Goal: Information Seeking & Learning: Check status

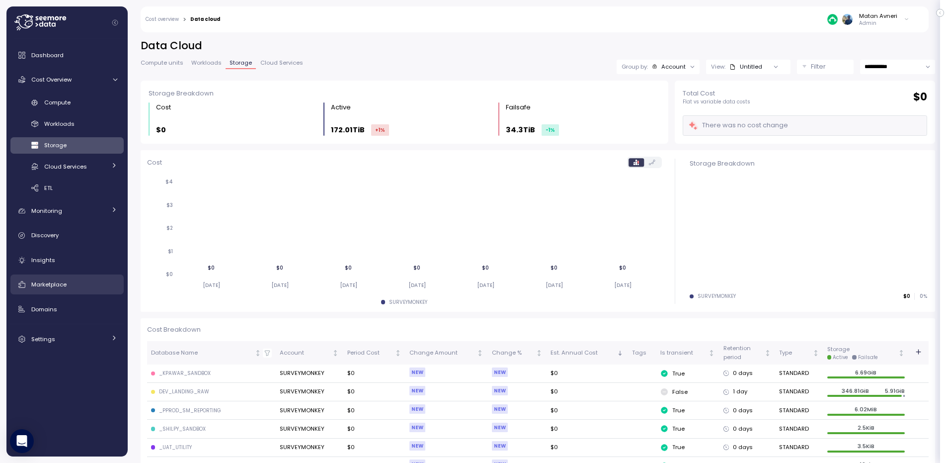
click at [66, 283] on span "Marketplace" at bounding box center [48, 284] width 35 height 8
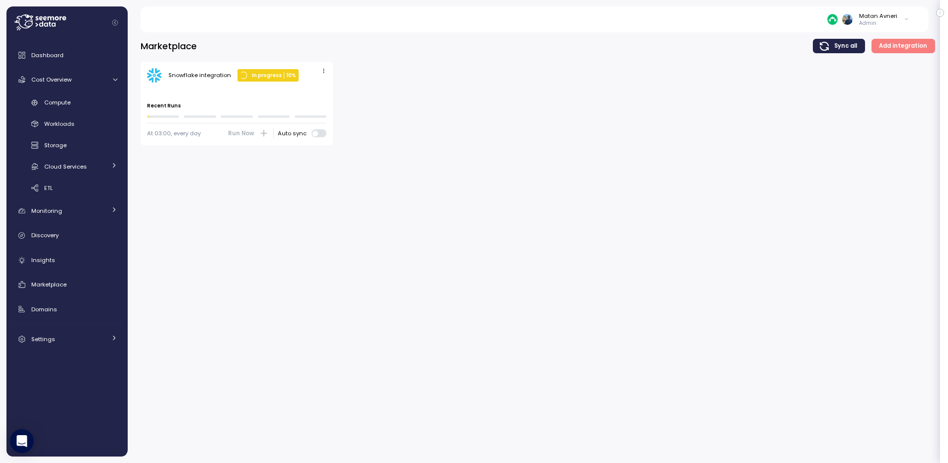
click at [325, 76] on span "button" at bounding box center [324, 71] width 10 height 10
click at [318, 87] on div "Edit" at bounding box center [313, 89] width 18 height 9
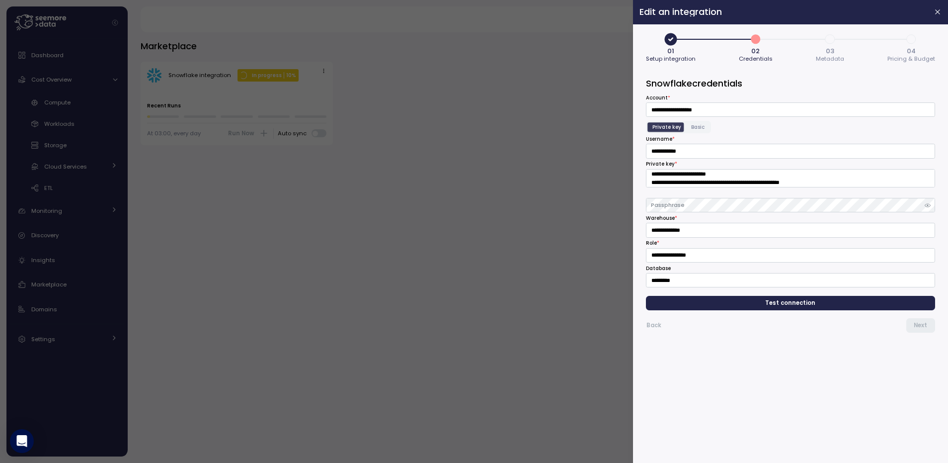
click at [909, 36] on span "4" at bounding box center [911, 39] width 17 height 17
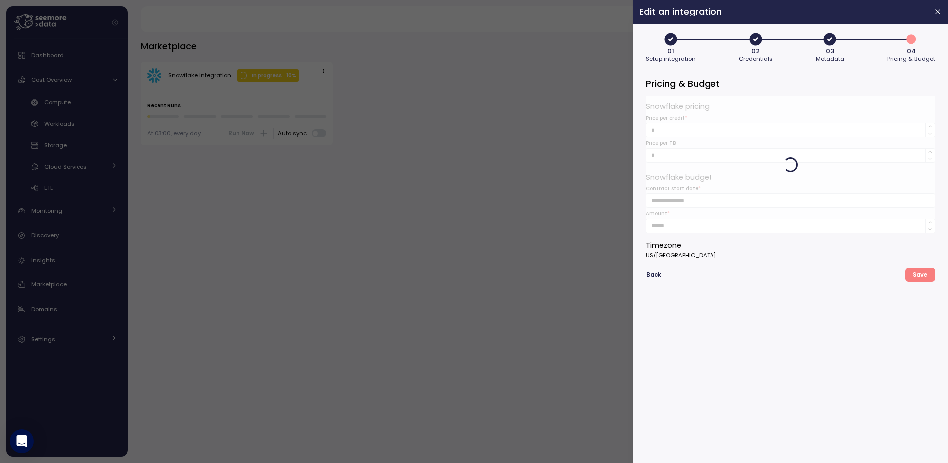
type button "3"
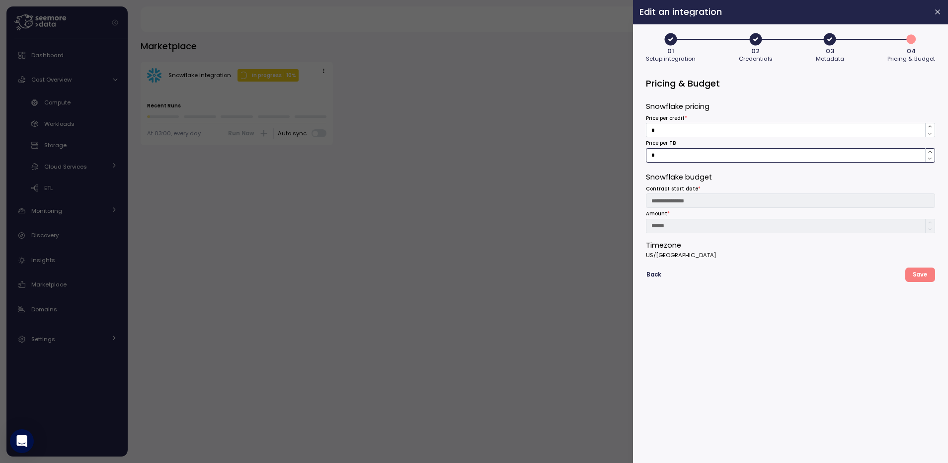
click at [689, 155] on input "*" at bounding box center [790, 155] width 289 height 14
type input "**"
click at [917, 277] on span "Save" at bounding box center [920, 274] width 14 height 13
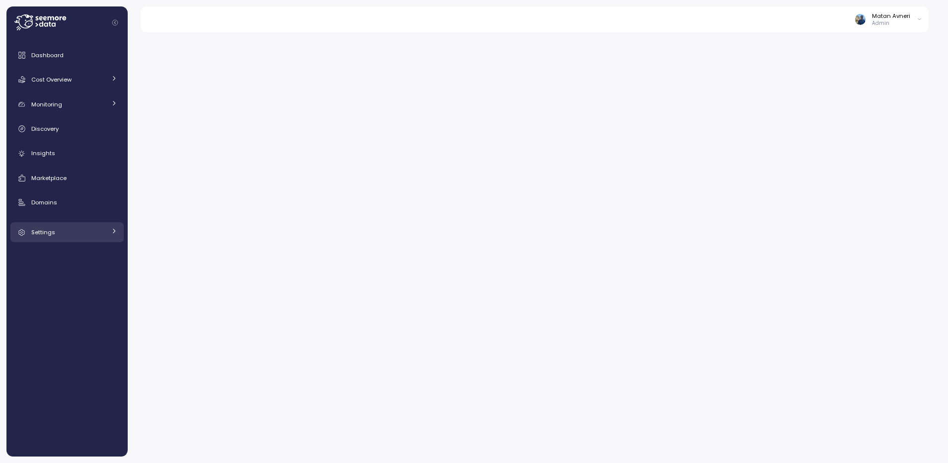
click at [51, 238] on link "Settings" at bounding box center [66, 232] width 113 height 20
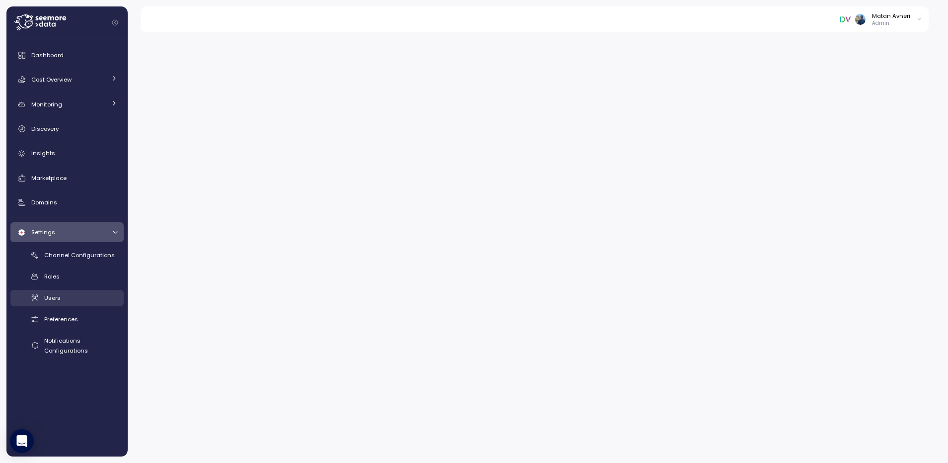
click at [55, 299] on span "Users" at bounding box center [52, 298] width 16 height 8
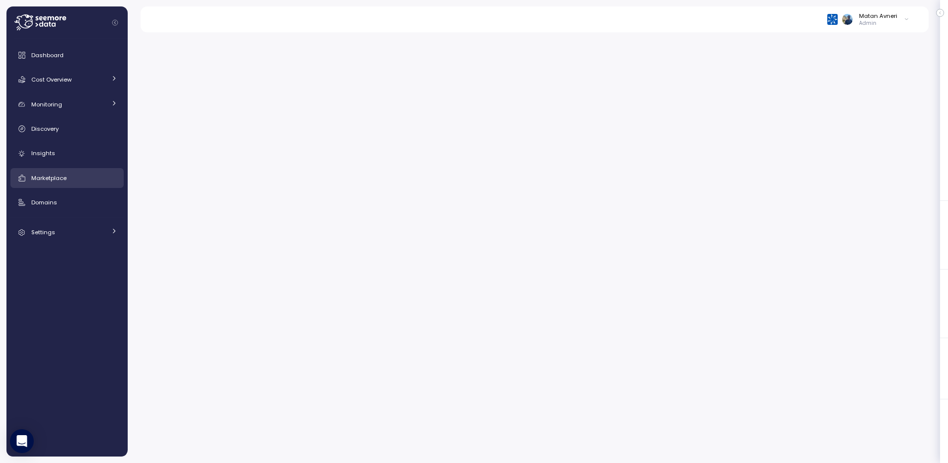
click at [47, 178] on span "Marketplace" at bounding box center [48, 178] width 35 height 8
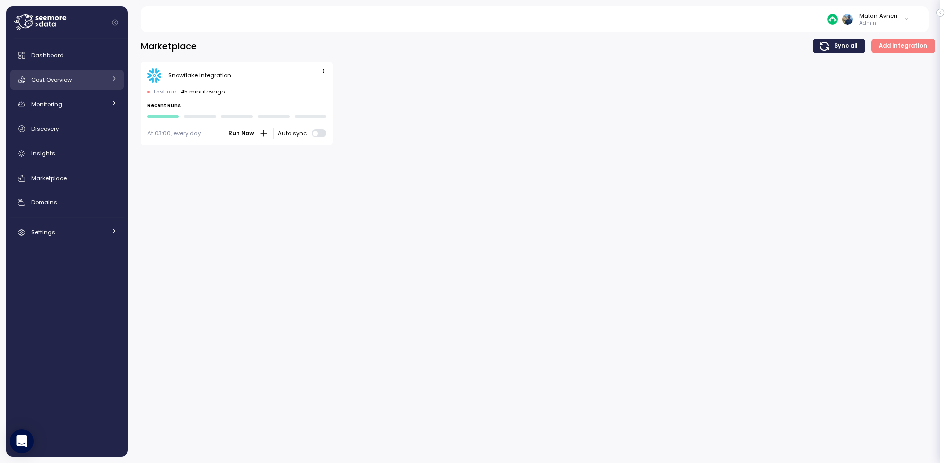
click at [84, 84] on link "Cost Overview" at bounding box center [66, 80] width 113 height 20
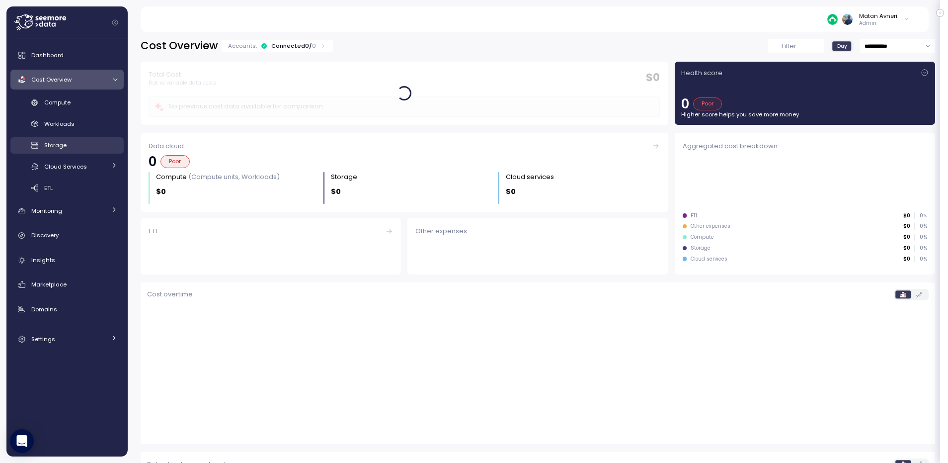
click at [58, 145] on span "Storage" at bounding box center [55, 145] width 22 height 8
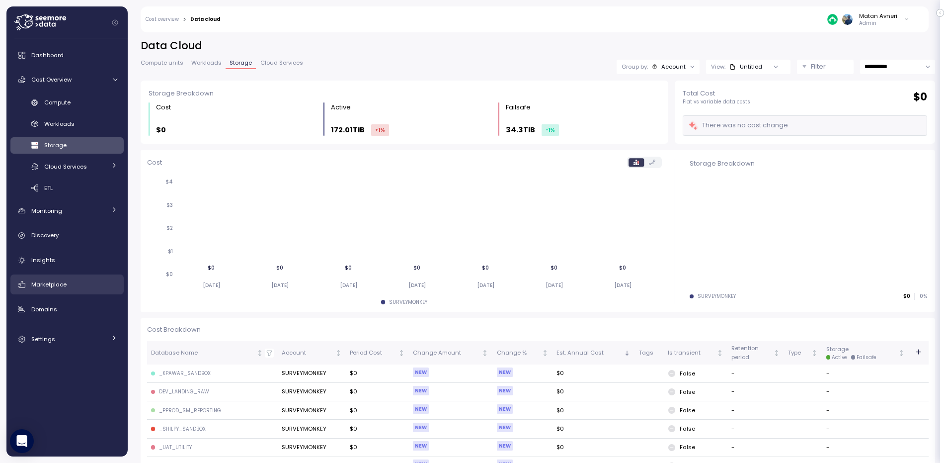
click at [52, 283] on span "Marketplace" at bounding box center [48, 284] width 35 height 8
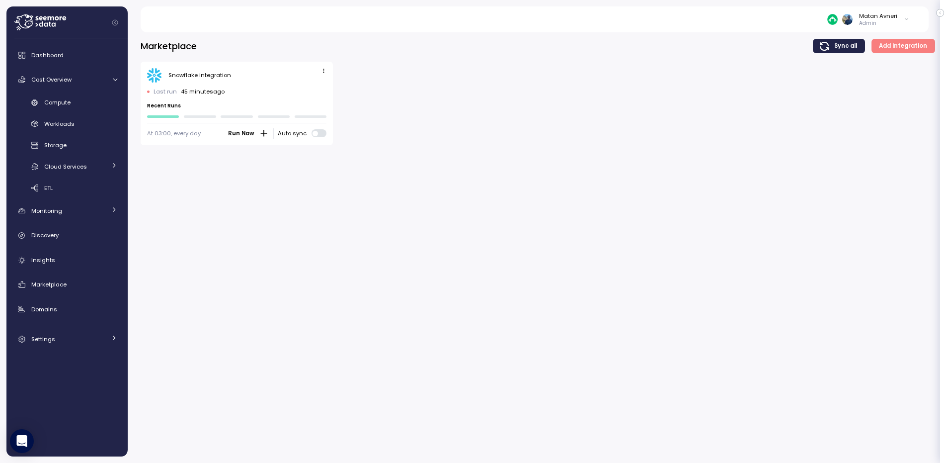
click at [326, 69] on icon "button" at bounding box center [324, 71] width 6 height 6
click at [317, 90] on div "Edit" at bounding box center [313, 89] width 18 height 9
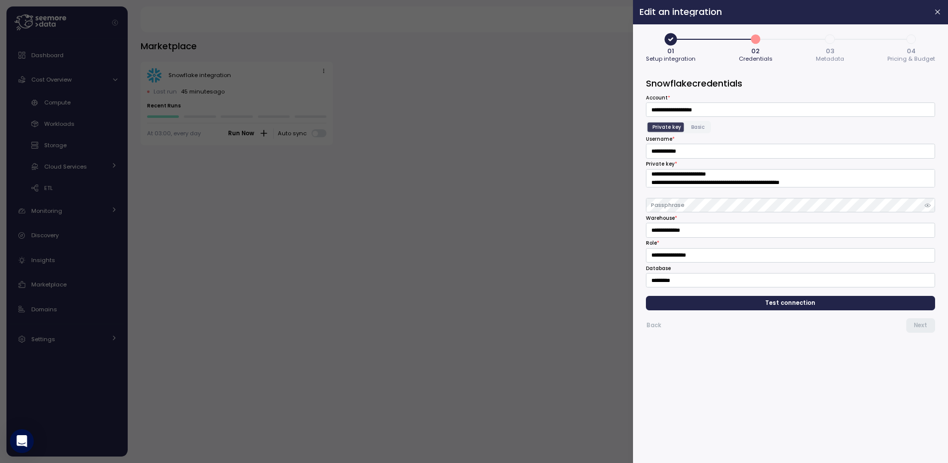
click at [915, 40] on span "4" at bounding box center [911, 39] width 17 height 17
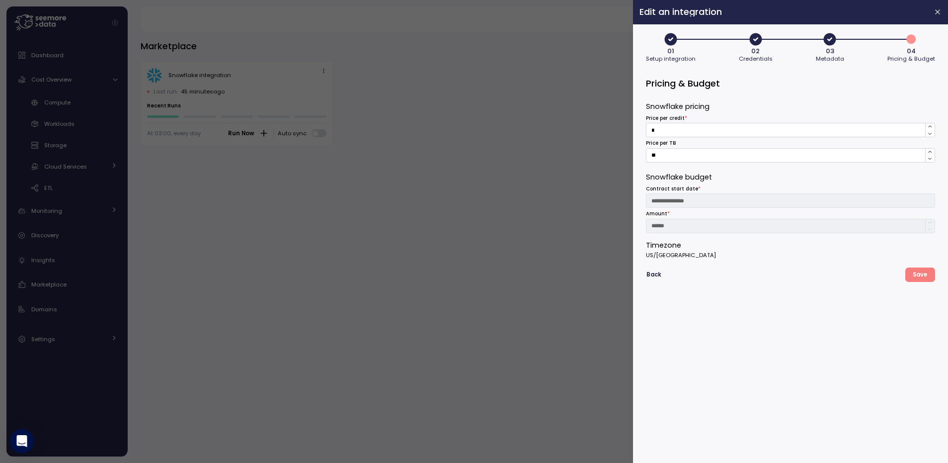
click at [454, 200] on div at bounding box center [474, 231] width 948 height 463
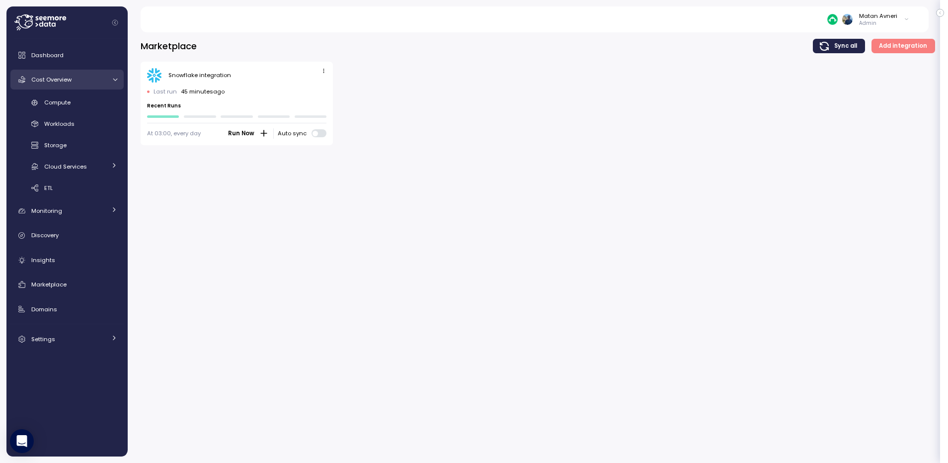
click at [57, 78] on span "Cost Overview" at bounding box center [51, 80] width 40 height 8
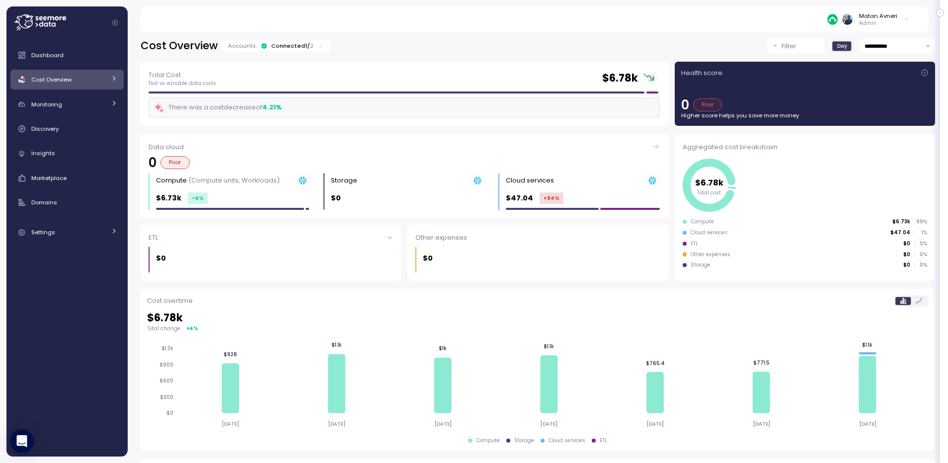
click at [290, 34] on div "**********" at bounding box center [538, 244] width 820 height 437
click at [288, 39] on div "Cost Overview Accounts: Connected 1 / 2" at bounding box center [236, 46] width 190 height 14
click at [285, 46] on div "Connected 1 / 2" at bounding box center [292, 46] width 42 height 8
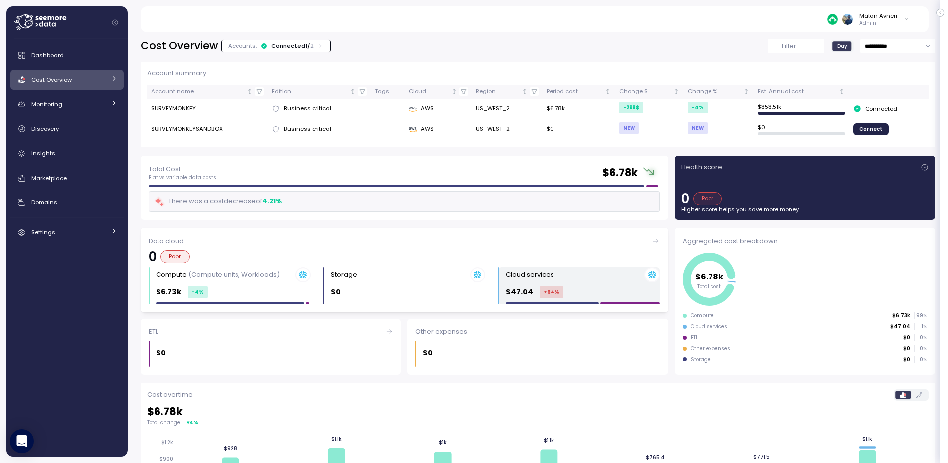
click at [563, 282] on div "Cloud services $47.04 +64 %" at bounding box center [583, 285] width 155 height 37
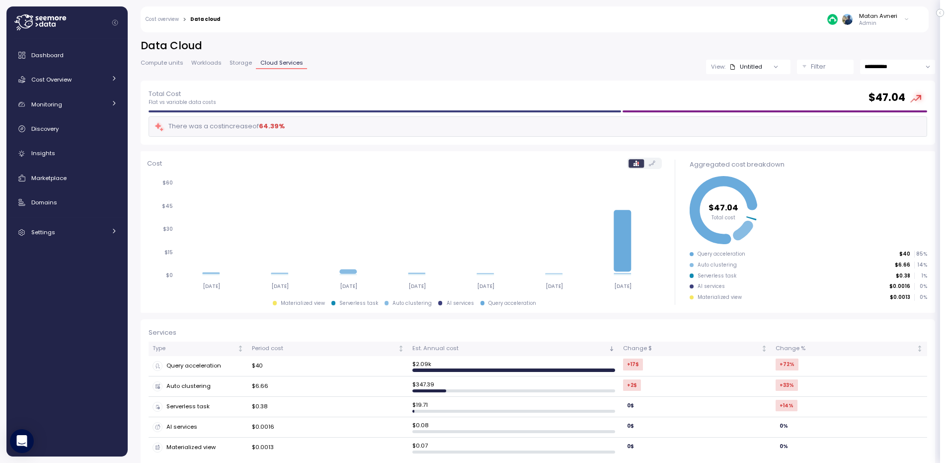
click at [878, 72] on input "**********" at bounding box center [897, 67] width 75 height 14
click at [873, 137] on span "Last 30 days" at bounding box center [876, 141] width 37 height 9
type input "**********"
